Goal: Communication & Community: Share content

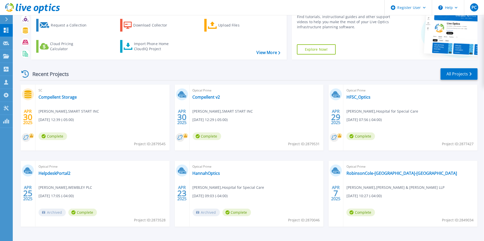
scroll to position [41, 0]
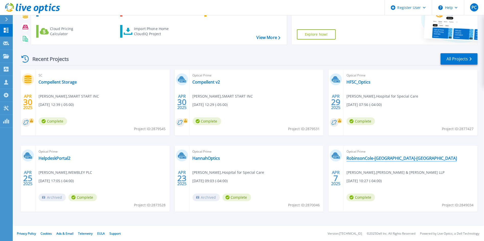
click at [322, 158] on link "RobinsonCole-[GEOGRAPHIC_DATA]-[GEOGRAPHIC_DATA]" at bounding box center [401, 158] width 110 height 5
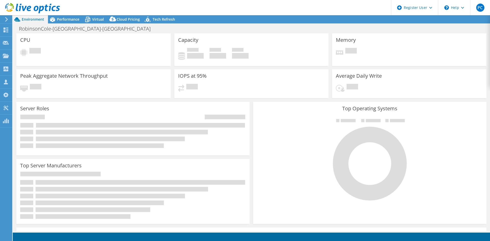
select select "USD"
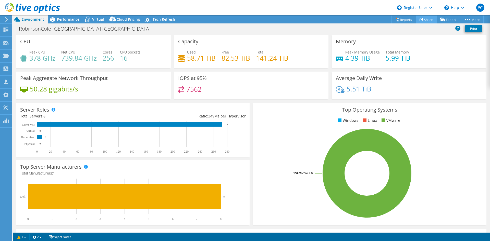
click at [428, 21] on link "Share" at bounding box center [426, 20] width 21 height 8
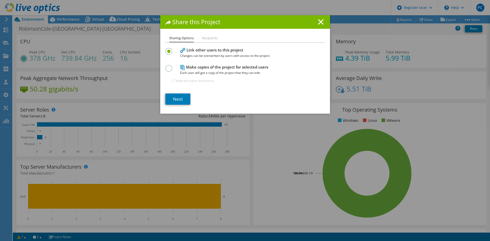
click at [210, 38] on li "Recipients" at bounding box center [210, 38] width 16 height 6
click at [180, 99] on link "Next" at bounding box center [177, 99] width 25 height 11
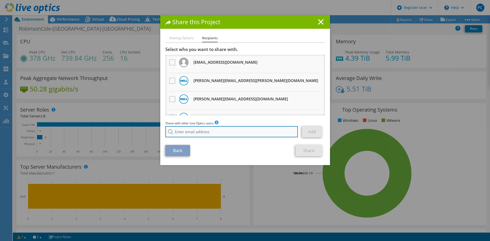
click at [206, 133] on input "search" at bounding box center [231, 131] width 133 height 11
click at [255, 35] on ul "Sharing Options Recipients" at bounding box center [244, 38] width 159 height 7
click at [181, 35] on div "Share this Project Sharing Options Recipients Link other users to this project …" at bounding box center [245, 90] width 170 height 150
click at [196, 129] on input "walter lamb" at bounding box center [231, 131] width 133 height 11
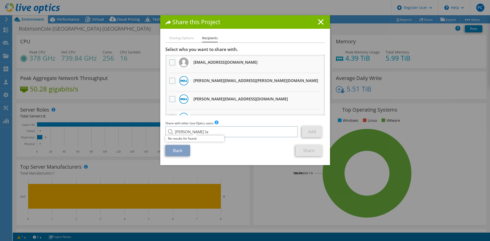
click at [271, 37] on ul "Sharing Options Recipients" at bounding box center [244, 38] width 159 height 7
click at [187, 39] on li "Sharing Options" at bounding box center [181, 38] width 24 height 6
click at [183, 38] on li "Sharing Options" at bounding box center [181, 38] width 24 height 6
click at [210, 135] on input "walter la" at bounding box center [231, 131] width 133 height 11
click at [212, 133] on input "walter la" at bounding box center [231, 131] width 133 height 11
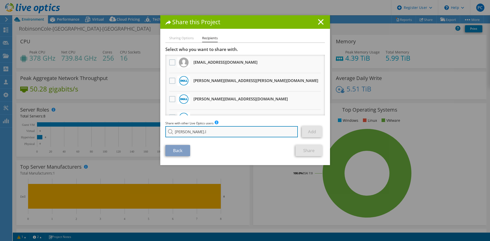
click at [230, 133] on input "walt.l" at bounding box center [231, 131] width 133 height 11
paste input "Walter.Lambert@dell.com"
type input "Walter.Lambert@dell.com"
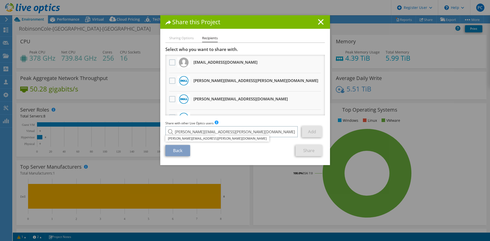
click at [196, 139] on li "Walter.Lambert@dell.com" at bounding box center [217, 139] width 104 height 6
click at [303, 130] on link "Add" at bounding box center [312, 131] width 20 height 11
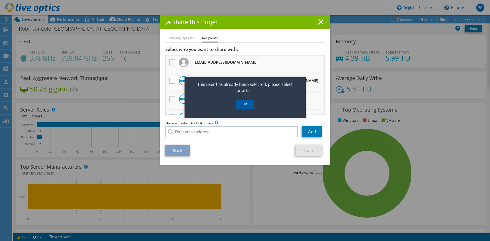
click at [248, 107] on link "OK" at bounding box center [245, 104] width 18 height 9
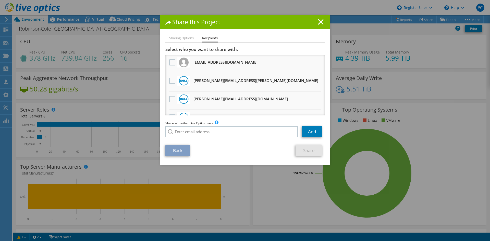
click at [184, 38] on li "Sharing Options" at bounding box center [181, 38] width 24 height 6
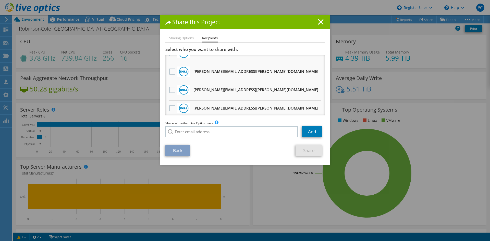
scroll to position [374, 0]
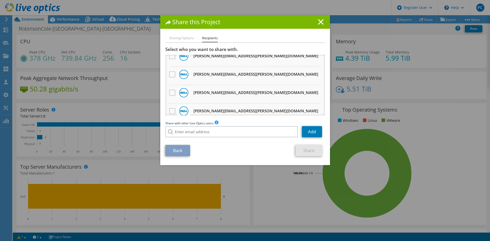
click at [187, 38] on li "Sharing Options" at bounding box center [181, 38] width 24 height 6
click at [318, 21] on icon at bounding box center [321, 22] width 6 height 6
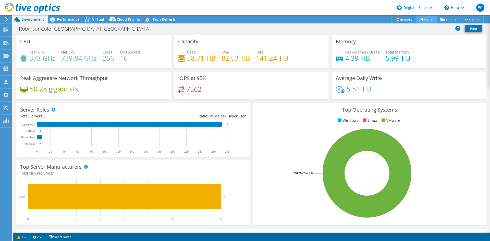
click at [422, 18] on link "Share" at bounding box center [426, 20] width 21 height 8
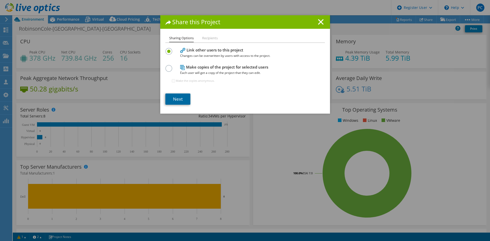
click at [179, 98] on link "Next" at bounding box center [177, 99] width 25 height 11
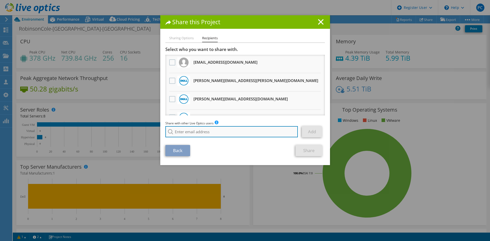
click at [201, 133] on input "search" at bounding box center [231, 131] width 133 height 11
paste input "Walter.Lambert@dell.com"
type input "Walter.Lambert@dell.com"
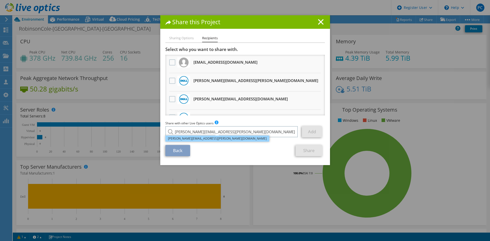
click at [195, 139] on li "Walter.Lambert@dell.com" at bounding box center [217, 139] width 104 height 6
click at [302, 126] on link "Add" at bounding box center [312, 131] width 20 height 11
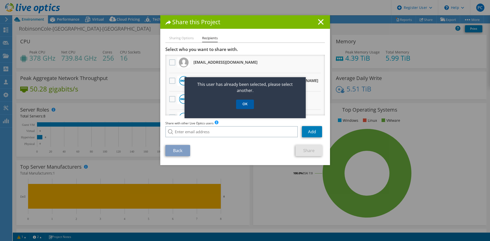
click at [248, 106] on link "OK" at bounding box center [245, 104] width 18 height 9
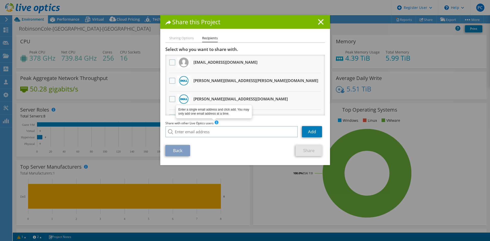
click at [215, 123] on span at bounding box center [217, 123] width 4 height 4
click at [234, 150] on div "Back Share" at bounding box center [244, 150] width 159 height 11
click at [316, 18] on div "Share this Project" at bounding box center [245, 22] width 170 height 14
click at [318, 22] on icon at bounding box center [321, 22] width 6 height 6
